Goal: Task Accomplishment & Management: Use online tool/utility

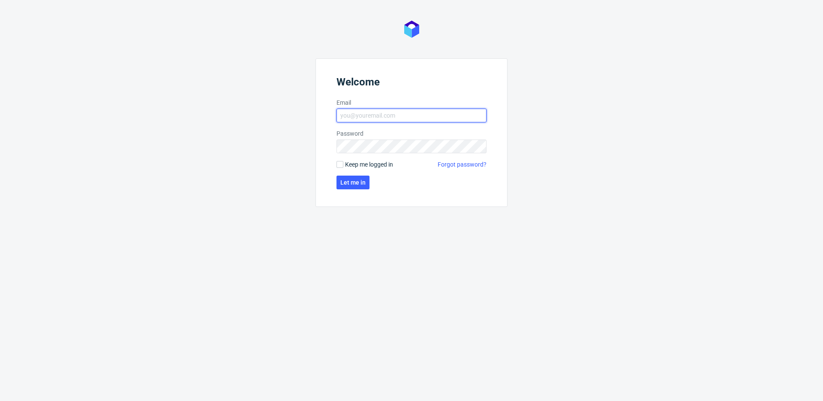
type input "[PERSON_NAME][EMAIL_ADDRESS][PERSON_NAME][DOMAIN_NAME]"
click at [352, 180] on span "Let me in" at bounding box center [353, 182] width 25 height 6
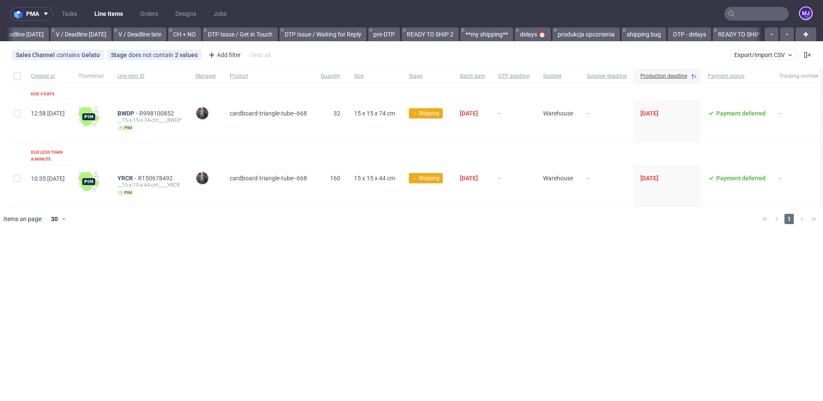
scroll to position [0, 1293]
click at [493, 58] on div "Sales Channel contains Gelato Stage does not contain 2 values Cancelled, Shippe…" at bounding box center [411, 55] width 823 height 21
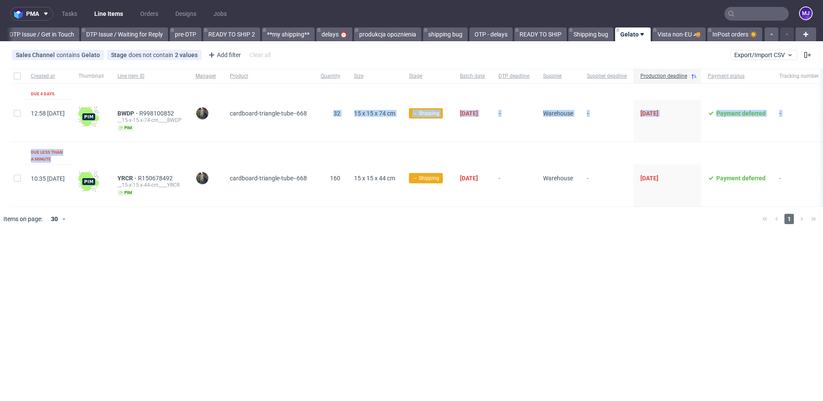
drag, startPoint x: 335, startPoint y: 114, endPoint x: 592, endPoint y: 145, distance: 259.2
click at [592, 145] on div "Created at Thumbnail Line item ID Manager Product Quantity Size Stage Batch dat…" at bounding box center [448, 138] width 876 height 138
click at [583, 148] on div "Created at Thumbnail Line item ID Manager Product Quantity Size Stage Batch dat…" at bounding box center [448, 138] width 876 height 138
